Goal: Register for event/course

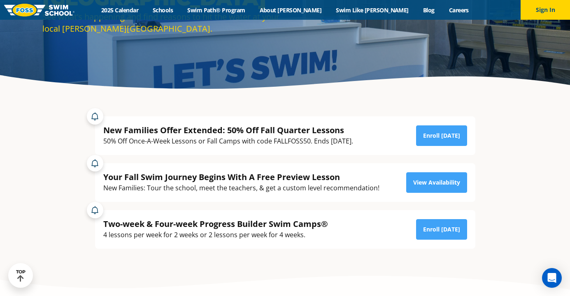
scroll to position [130, 0]
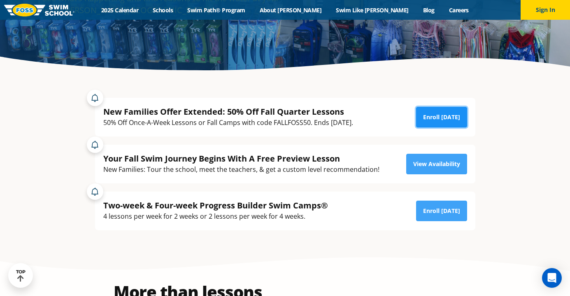
click at [435, 116] on link "Enroll Today" at bounding box center [441, 117] width 51 height 21
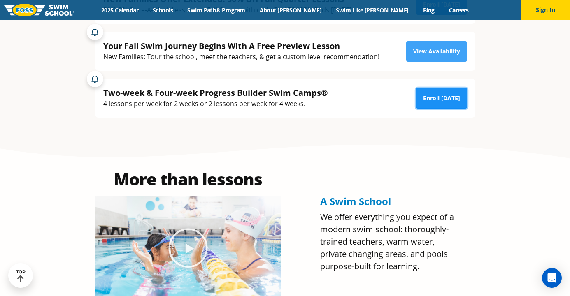
click at [435, 98] on link "Enroll Today" at bounding box center [441, 98] width 51 height 21
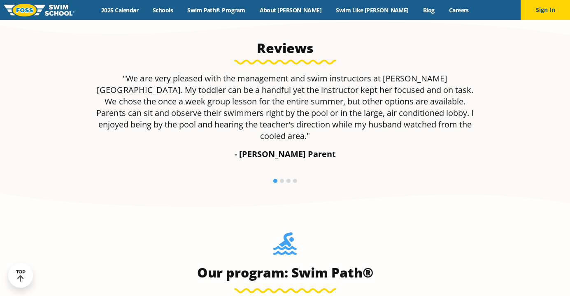
scroll to position [579, 0]
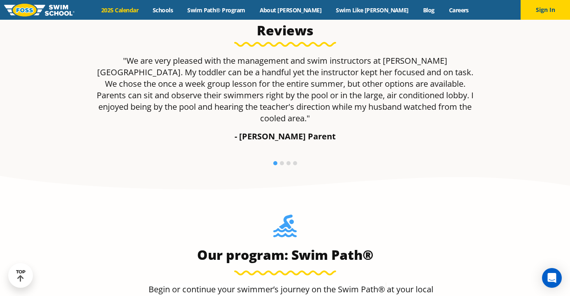
click at [144, 12] on link "2025 Calendar" at bounding box center [119, 10] width 51 height 8
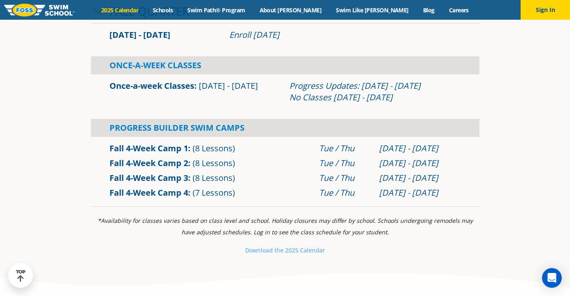
scroll to position [286, 0]
click at [294, 249] on small "e 2025 Calendar" at bounding box center [302, 250] width 45 height 8
